Goal: Contribute content: Add original content to the website for others to see

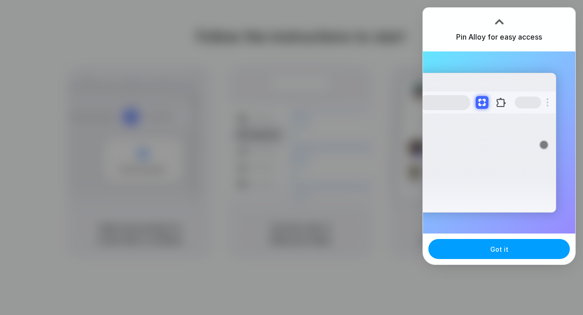
click at [490, 248] on span "Got it" at bounding box center [499, 249] width 18 height 10
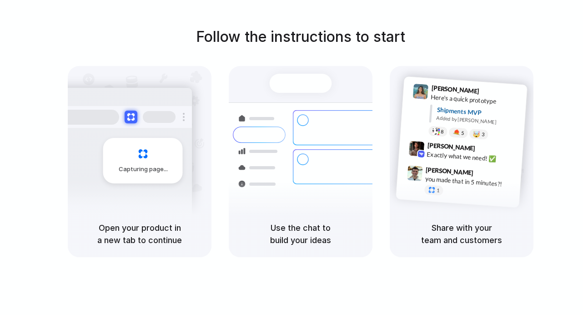
click at [335, 34] on h1 "Follow the instructions to start" at bounding box center [300, 37] width 209 height 22
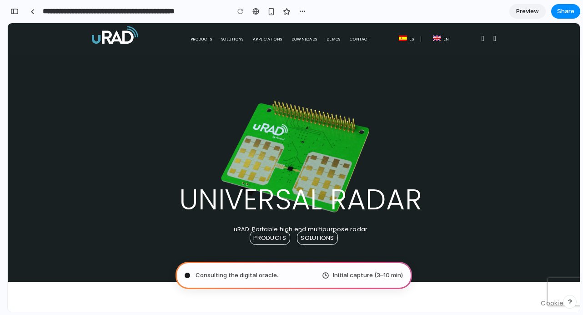
scroll to position [33, 0]
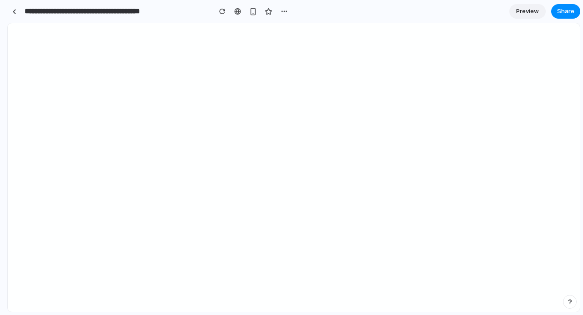
type input "**********"
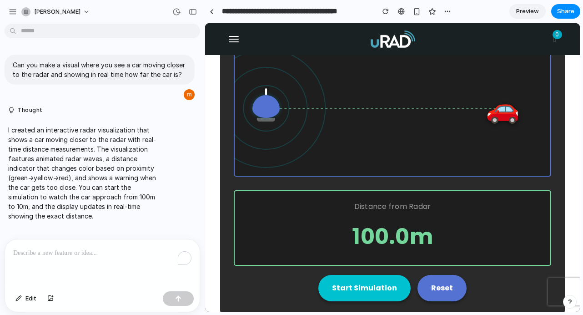
scroll to position [1668, 0]
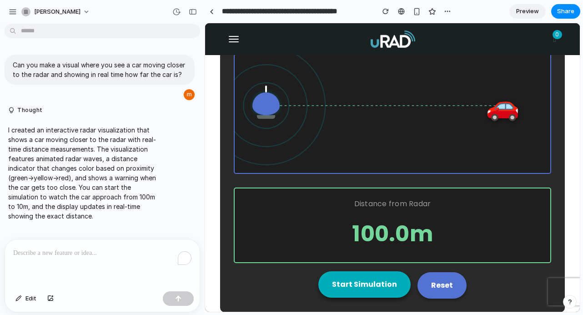
click at [366, 286] on button "Start Simulation" at bounding box center [364, 284] width 92 height 26
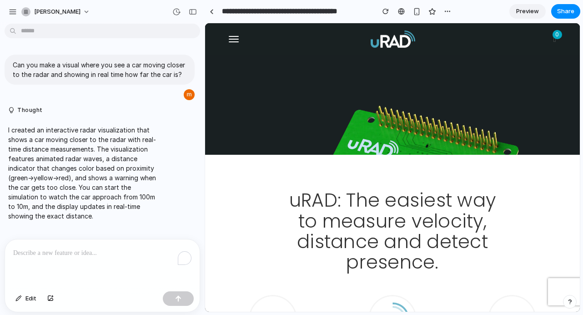
scroll to position [0, 0]
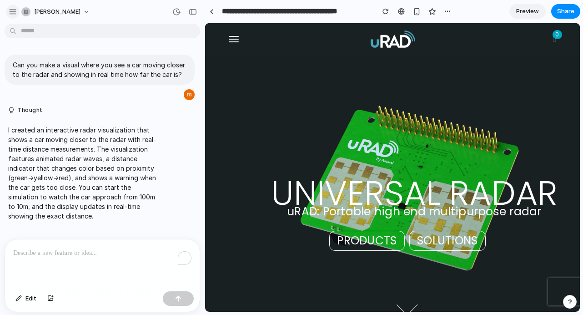
click at [12, 13] on div "button" at bounding box center [13, 12] width 8 height 8
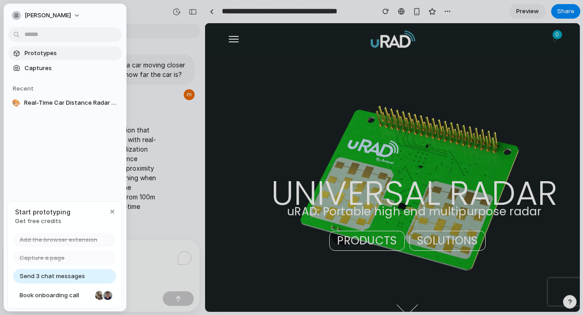
click at [35, 54] on span "Prototypes" at bounding box center [72, 53] width 94 height 9
